Goal: Find specific page/section: Find specific page/section

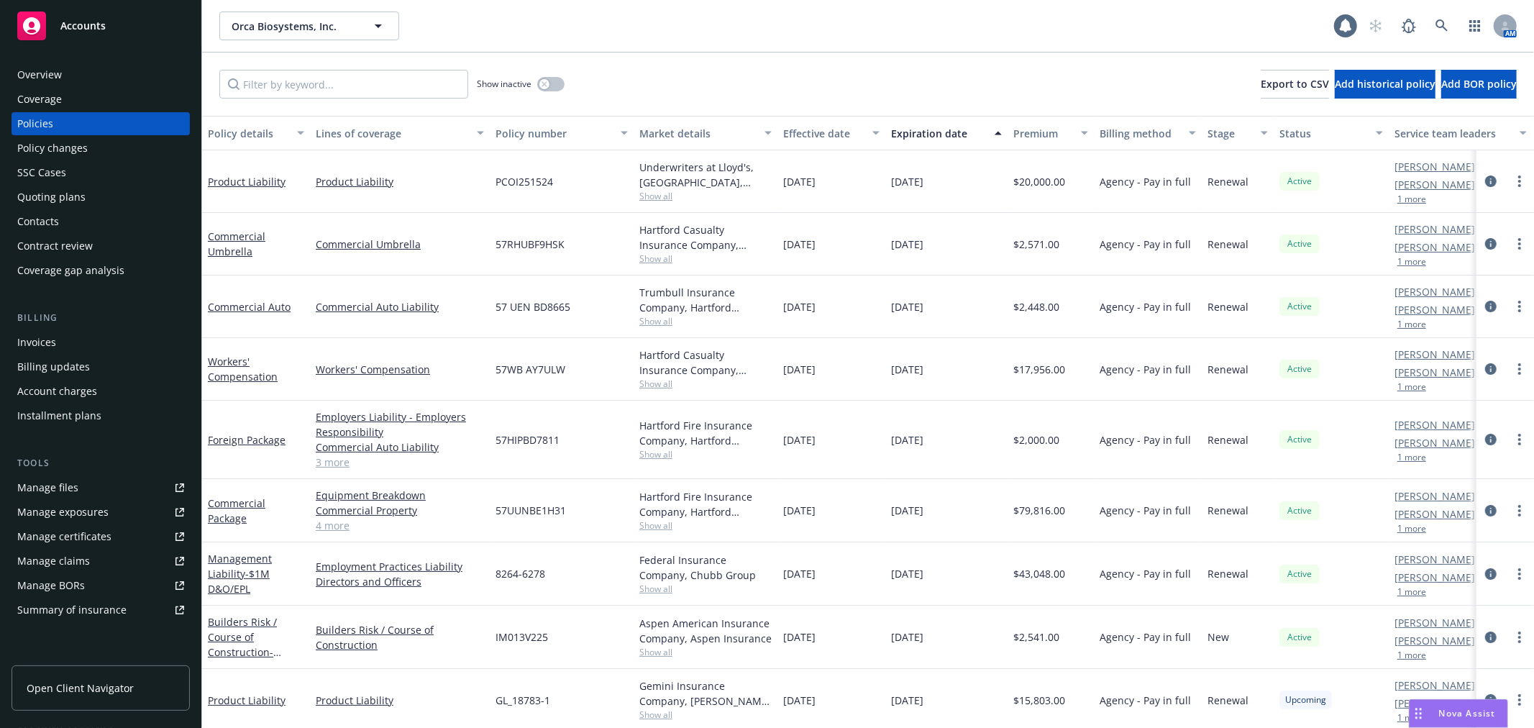
drag, startPoint x: 478, startPoint y: 24, endPoint x: 290, endPoint y: 3, distance: 189.7
click at [478, 24] on div "Orca Biosystems, Inc. Orca Biosystems, Inc." at bounding box center [776, 26] width 1115 height 29
